Goal: Transaction & Acquisition: Book appointment/travel/reservation

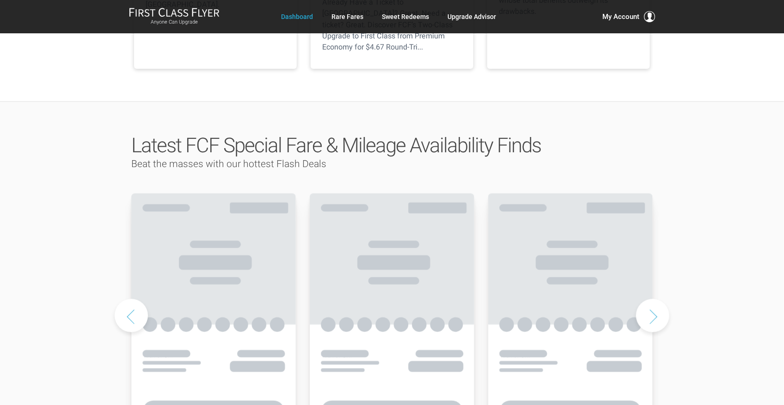
scroll to position [370, 0]
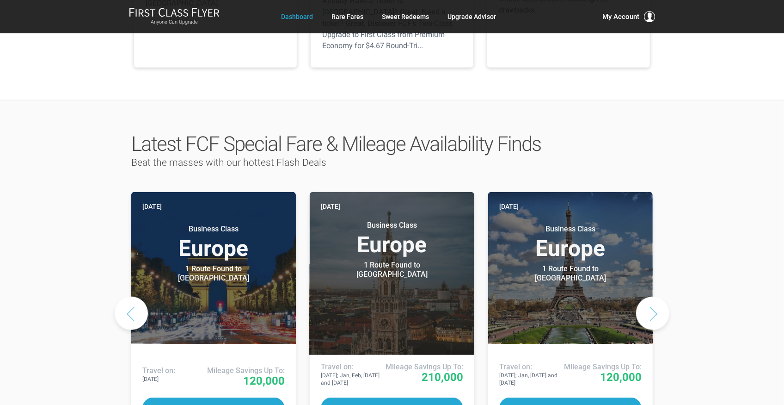
click at [654, 296] on button "Next slide" at bounding box center [652, 312] width 33 height 33
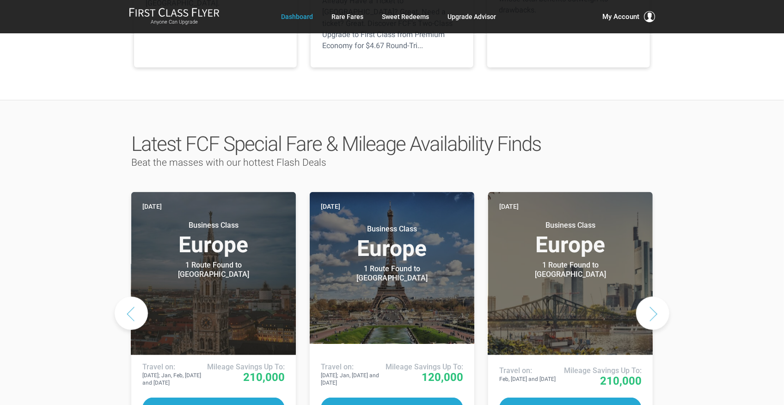
click at [654, 296] on button "Next slide" at bounding box center [652, 312] width 33 height 33
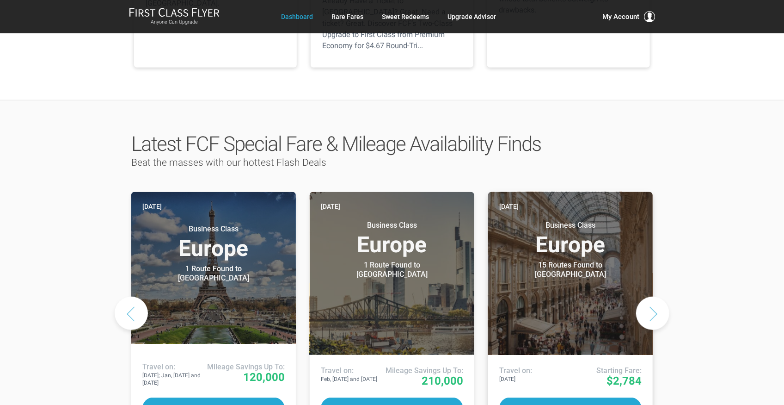
click at [561, 245] on header "[DATE] Business Class Europe 15 Routes Found to [GEOGRAPHIC_DATA] Airlines offe…" at bounding box center [570, 273] width 165 height 163
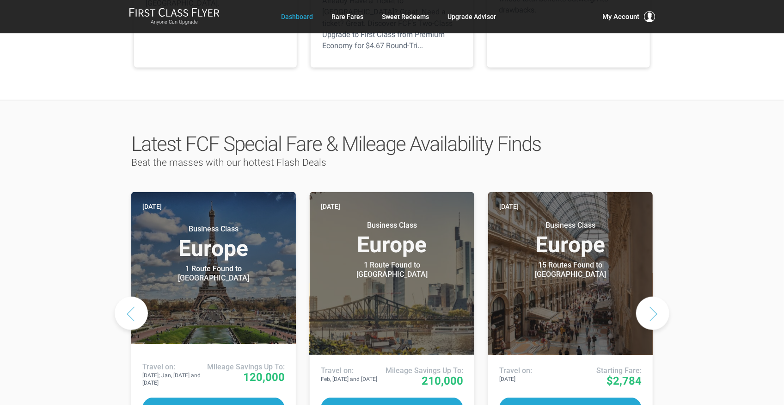
click at [649, 296] on button "Next slide" at bounding box center [652, 312] width 33 height 33
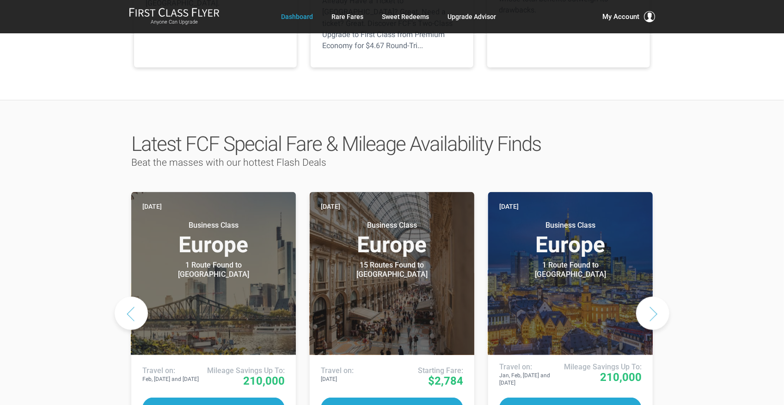
click at [649, 296] on button "Next slide" at bounding box center [652, 312] width 33 height 33
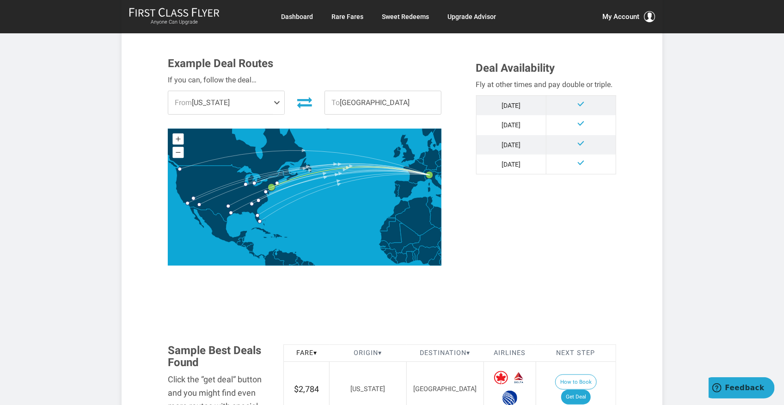
scroll to position [246, 0]
